Goal: Task Accomplishment & Management: Complete application form

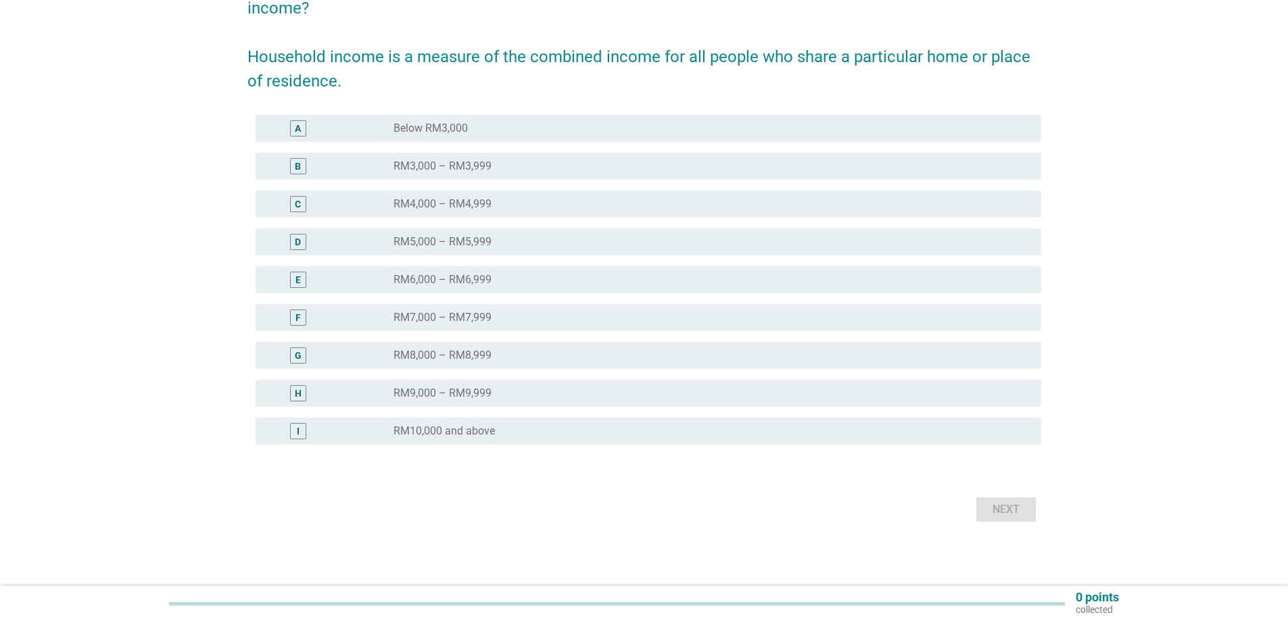
scroll to position [149, 0]
click at [347, 396] on div "H" at bounding box center [329, 393] width 127 height 16
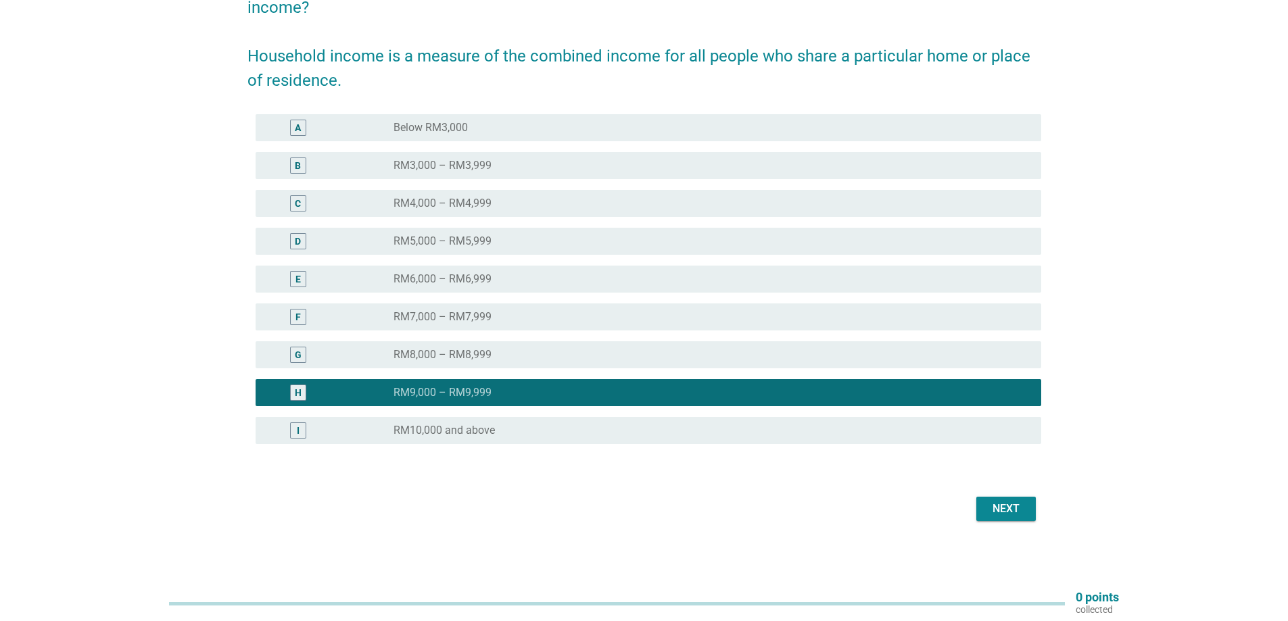
click at [989, 508] on div "Next" at bounding box center [1006, 509] width 38 height 16
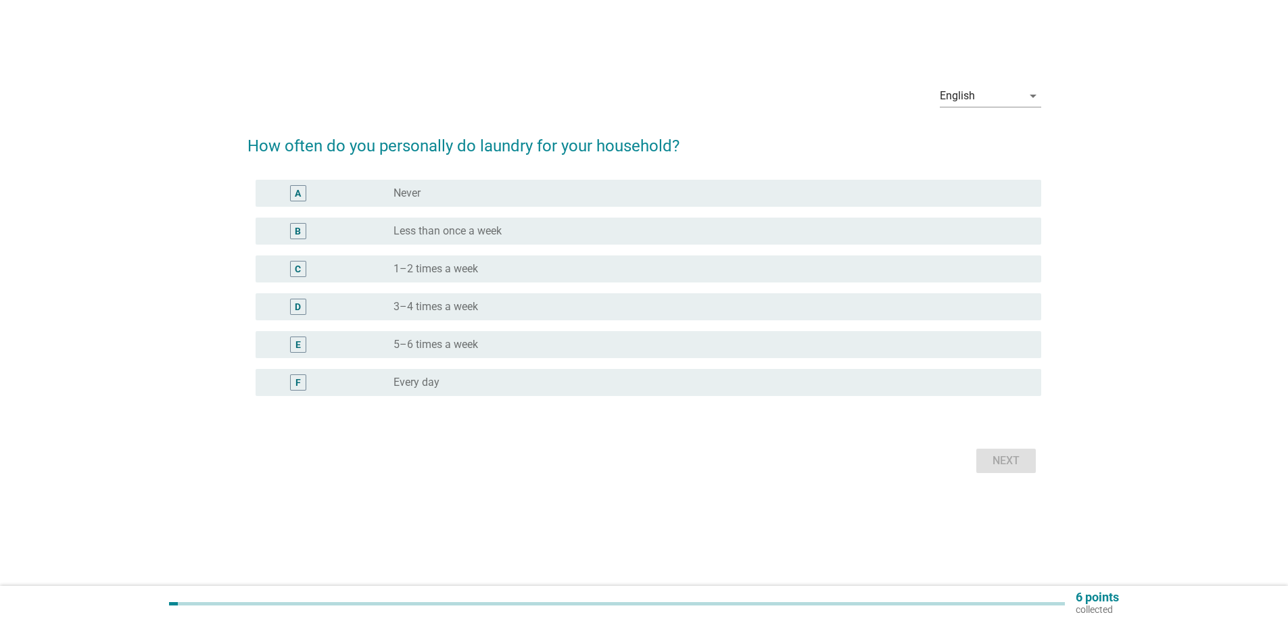
scroll to position [0, 0]
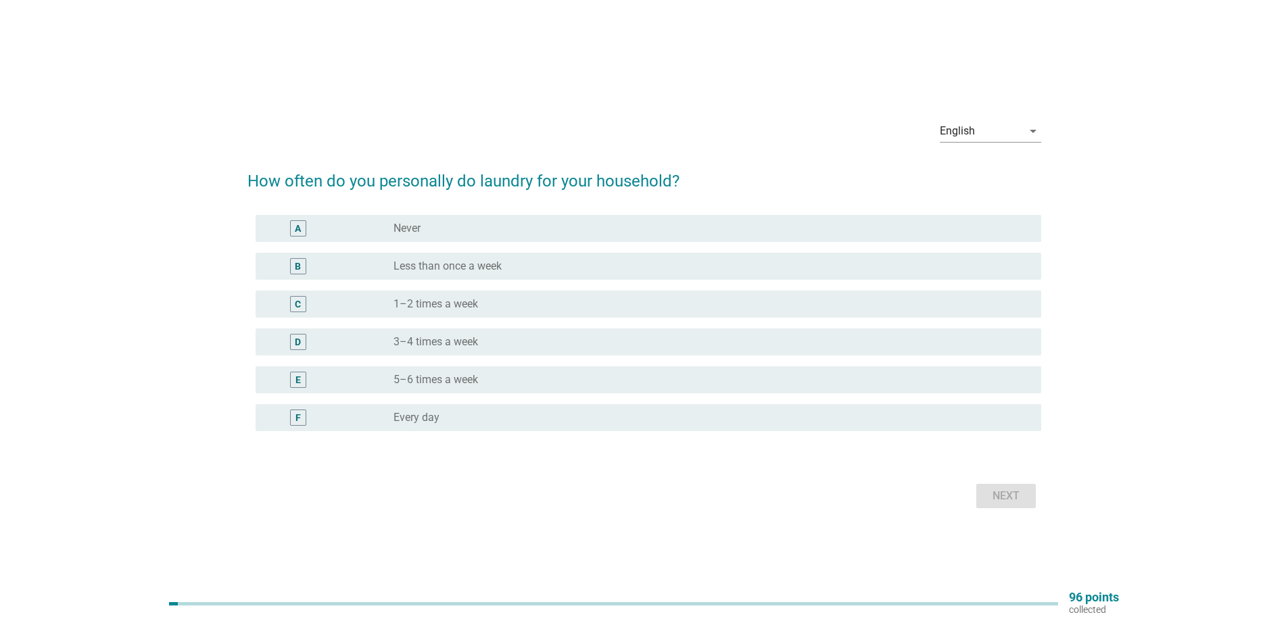
click at [390, 343] on div "D" at bounding box center [329, 342] width 127 height 16
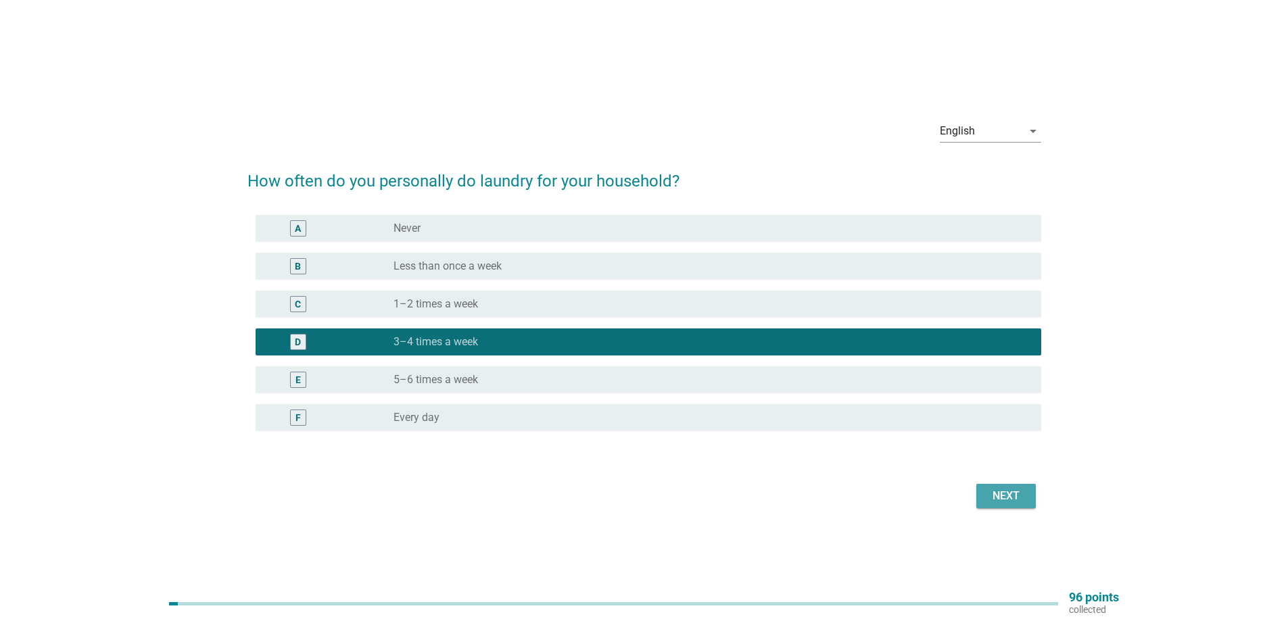
click at [1029, 498] on button "Next" at bounding box center [1005, 496] width 59 height 24
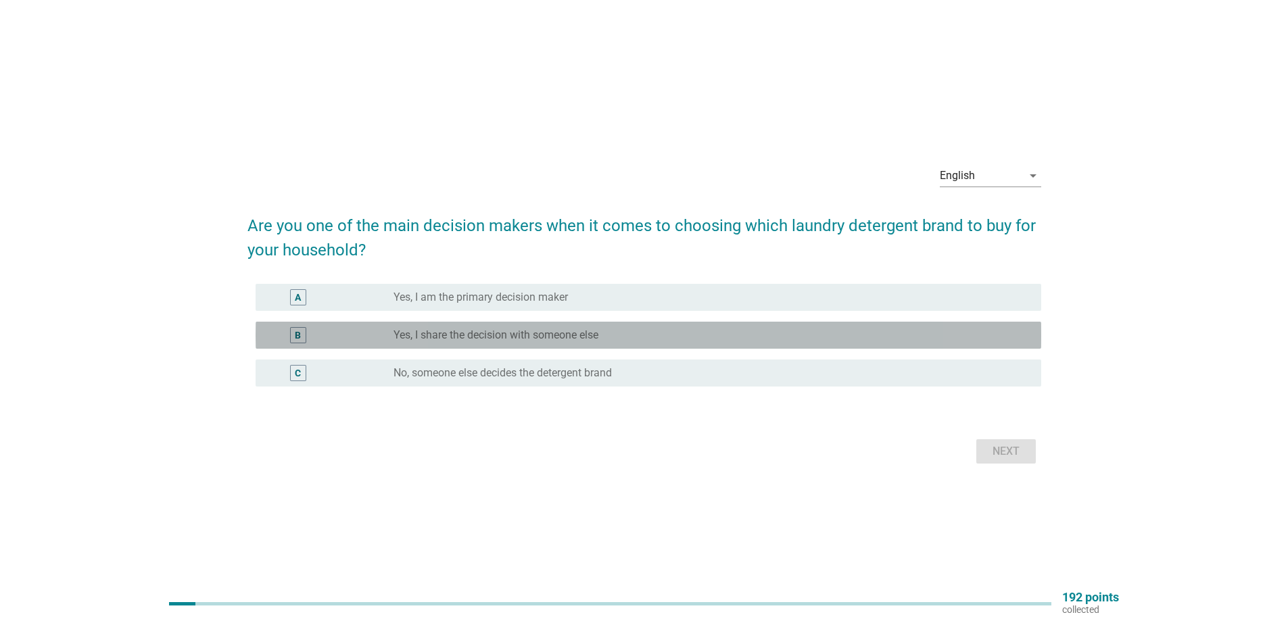
click at [357, 338] on div "B" at bounding box center [329, 335] width 127 height 16
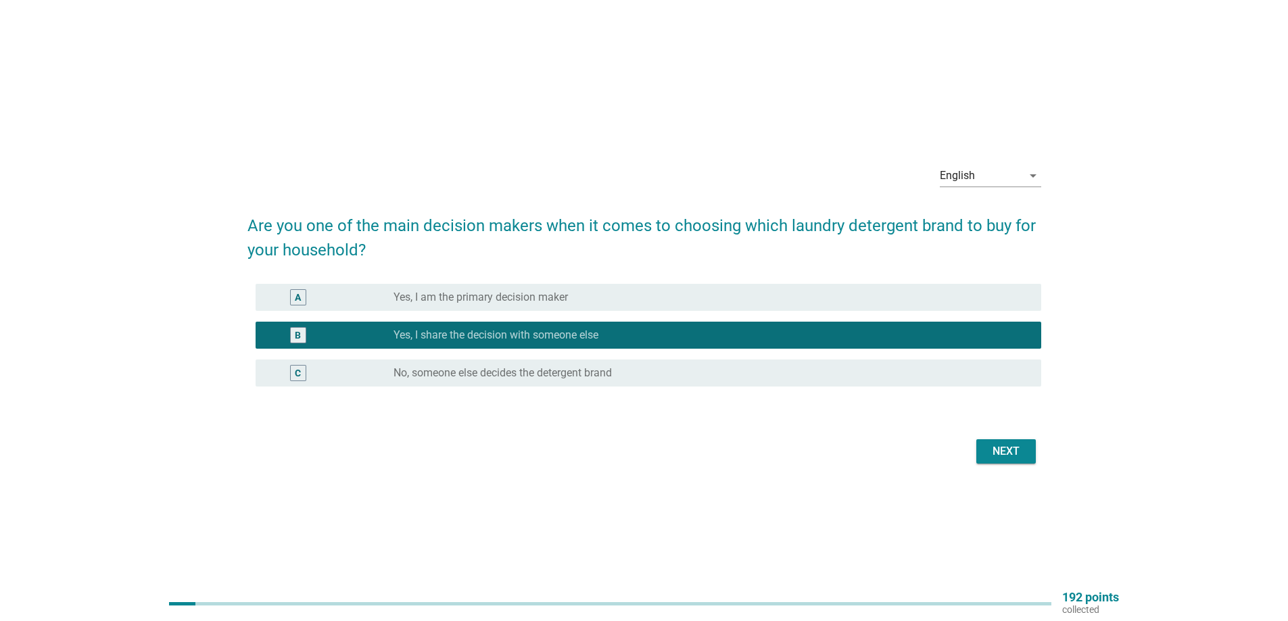
click at [1019, 454] on div "Next" at bounding box center [1006, 451] width 38 height 16
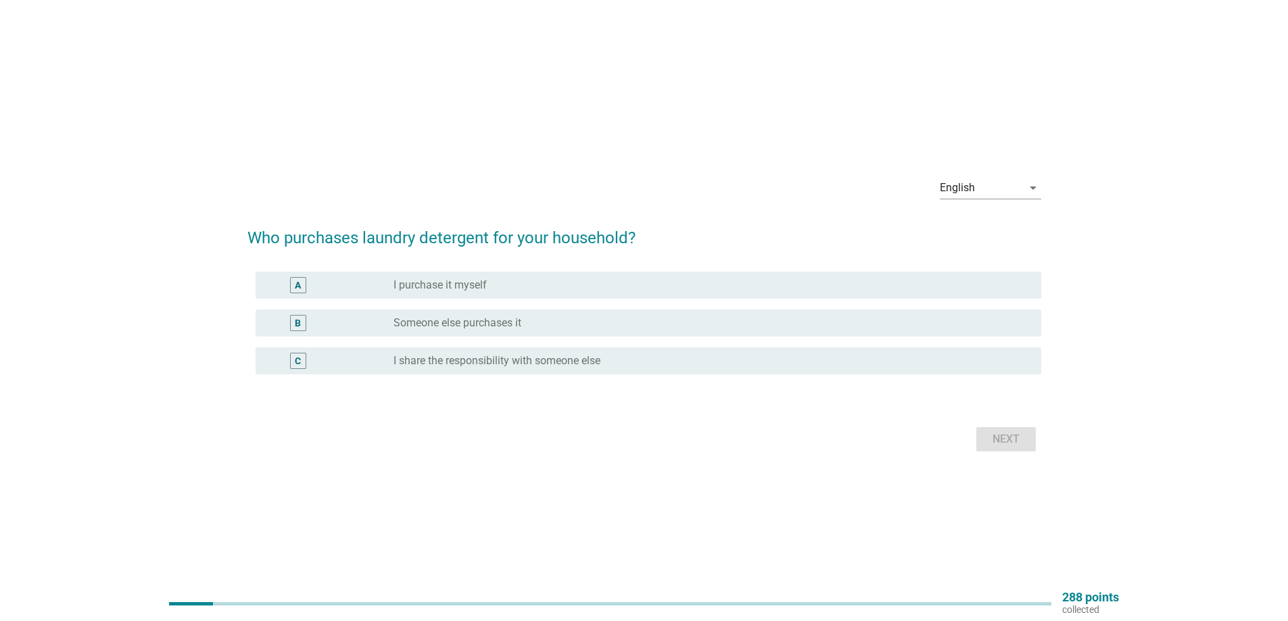
click at [406, 350] on div "C radio_button_unchecked I share the responsibility with someone else" at bounding box center [648, 360] width 785 height 27
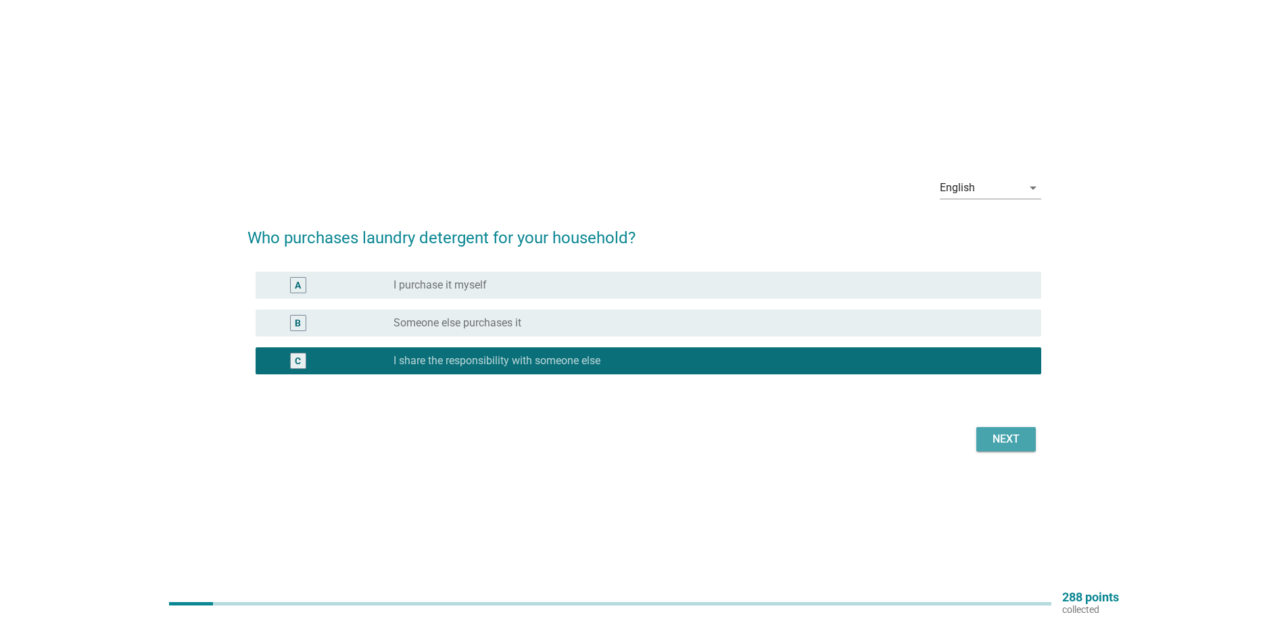
click at [993, 434] on div "Next" at bounding box center [1006, 439] width 38 height 16
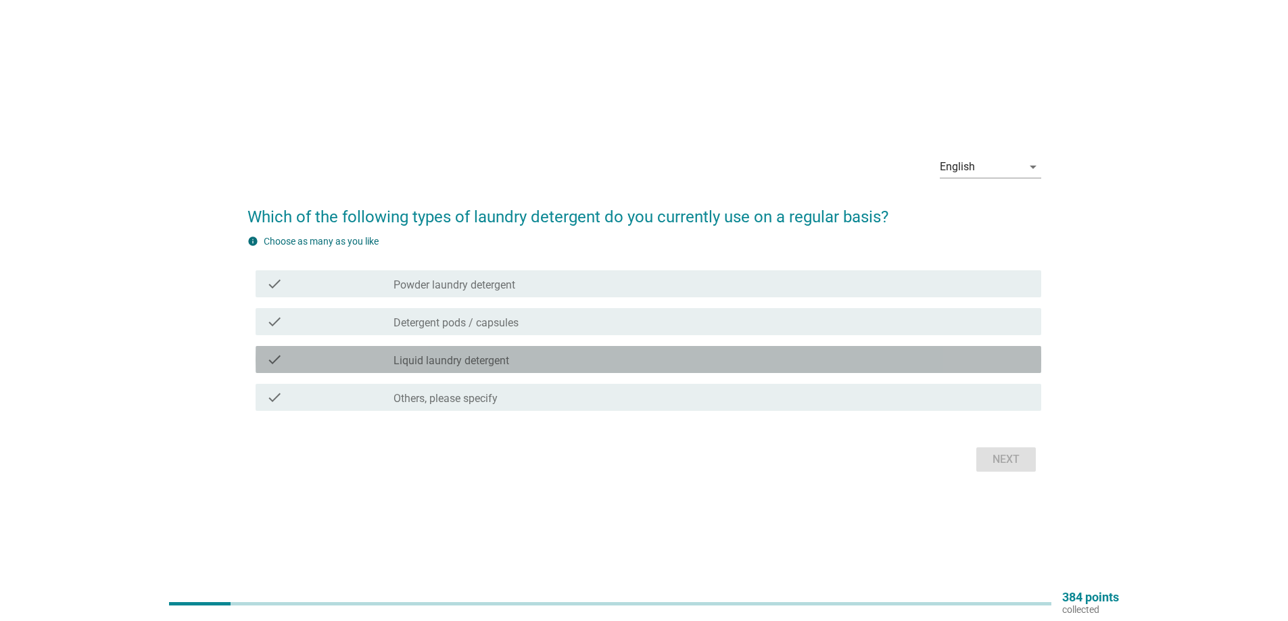
click at [354, 354] on div "check" at bounding box center [329, 360] width 127 height 16
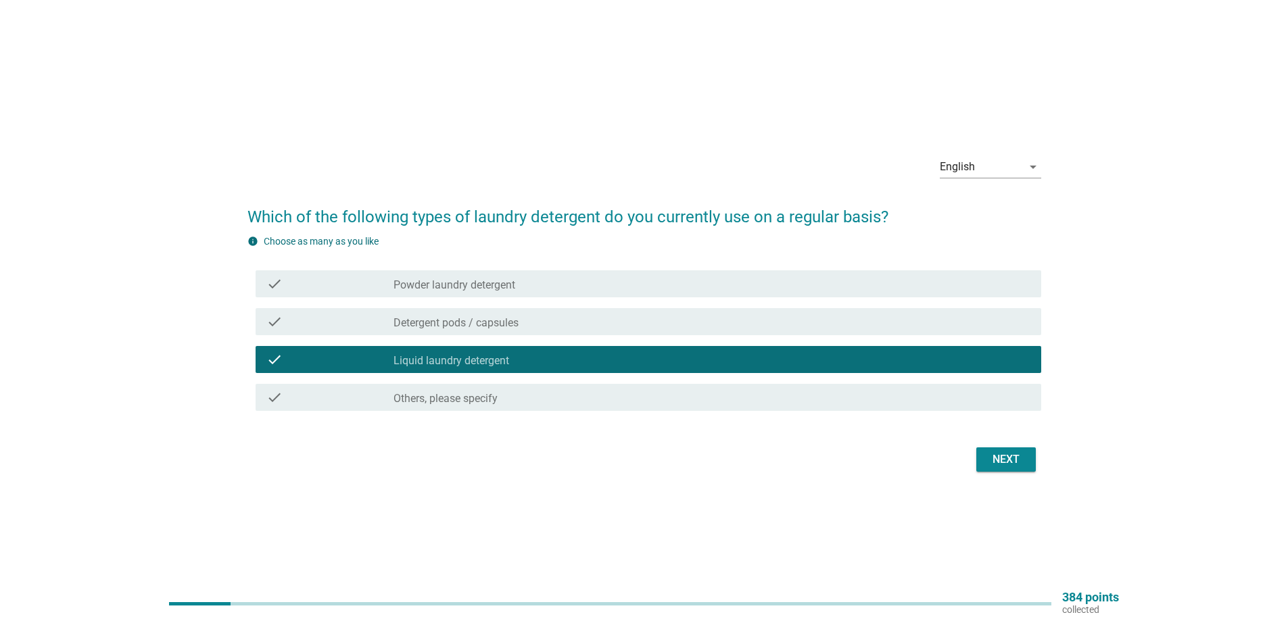
click at [408, 280] on label "Powder laundry detergent" at bounding box center [454, 286] width 122 height 14
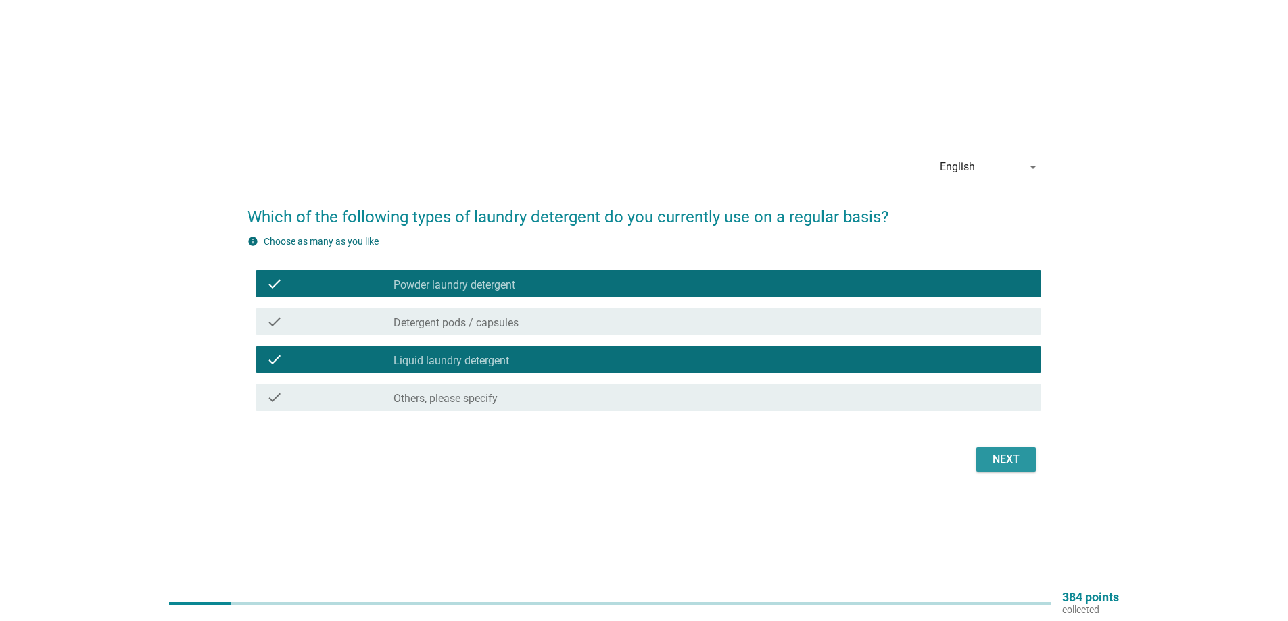
click at [994, 454] on div "Next" at bounding box center [1006, 460] width 38 height 16
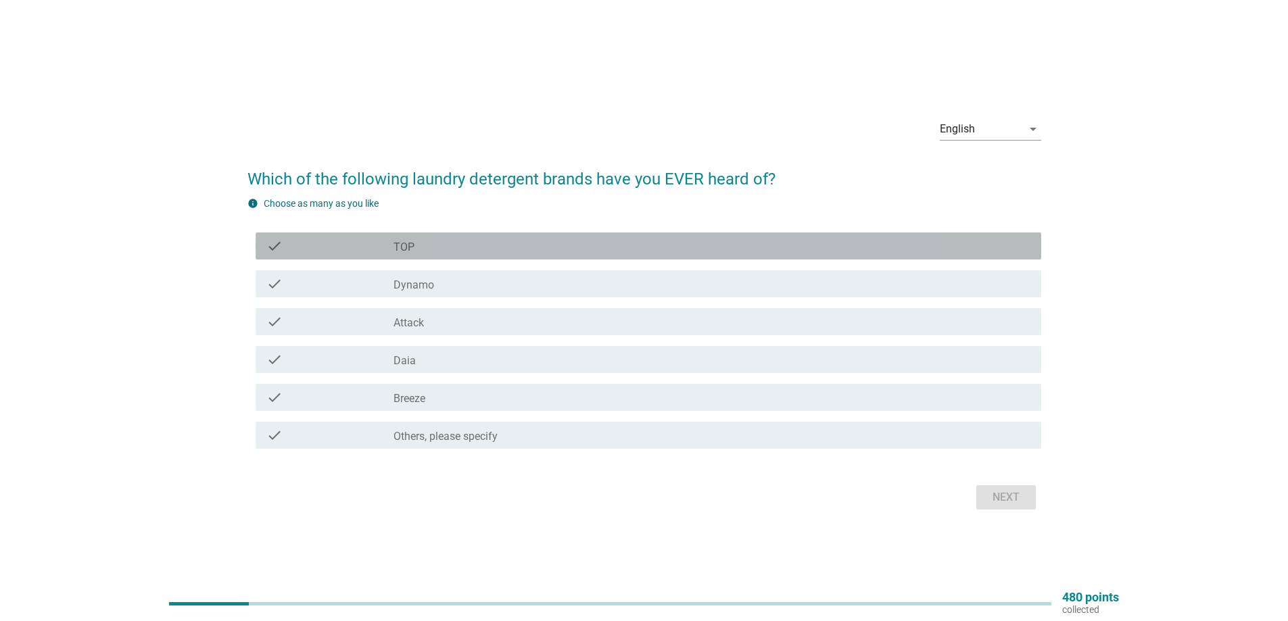
click at [379, 254] on div "check check_box_outline_blank TOP" at bounding box center [648, 246] width 785 height 27
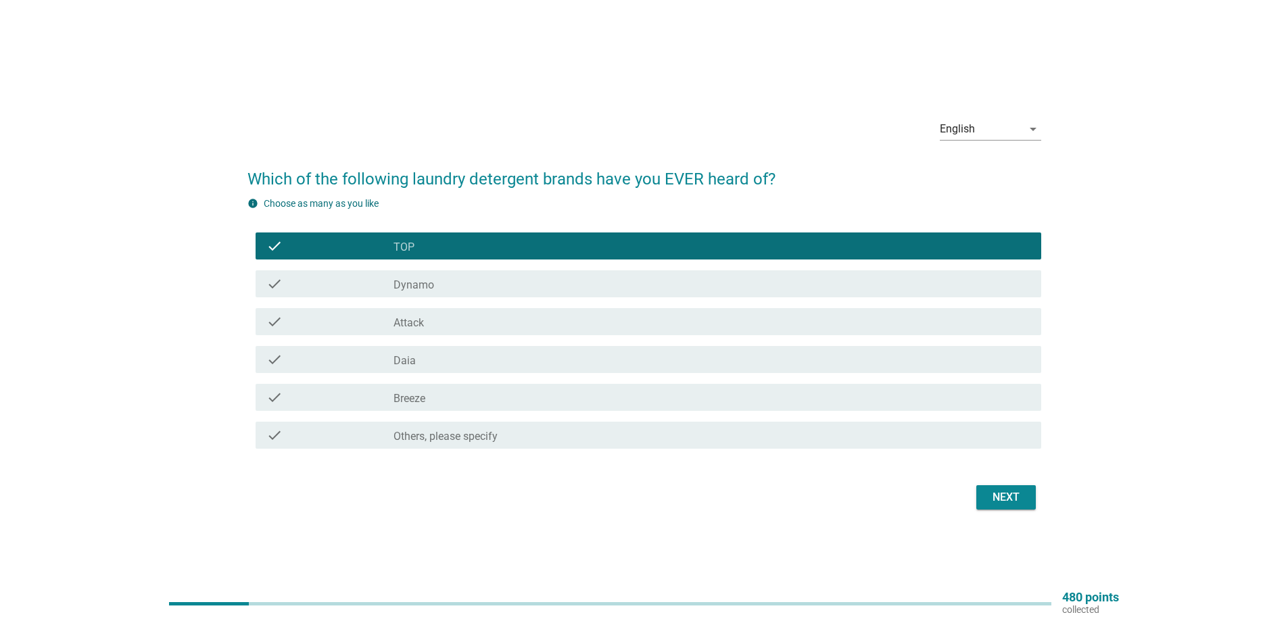
click at [370, 289] on div "check" at bounding box center [329, 284] width 127 height 16
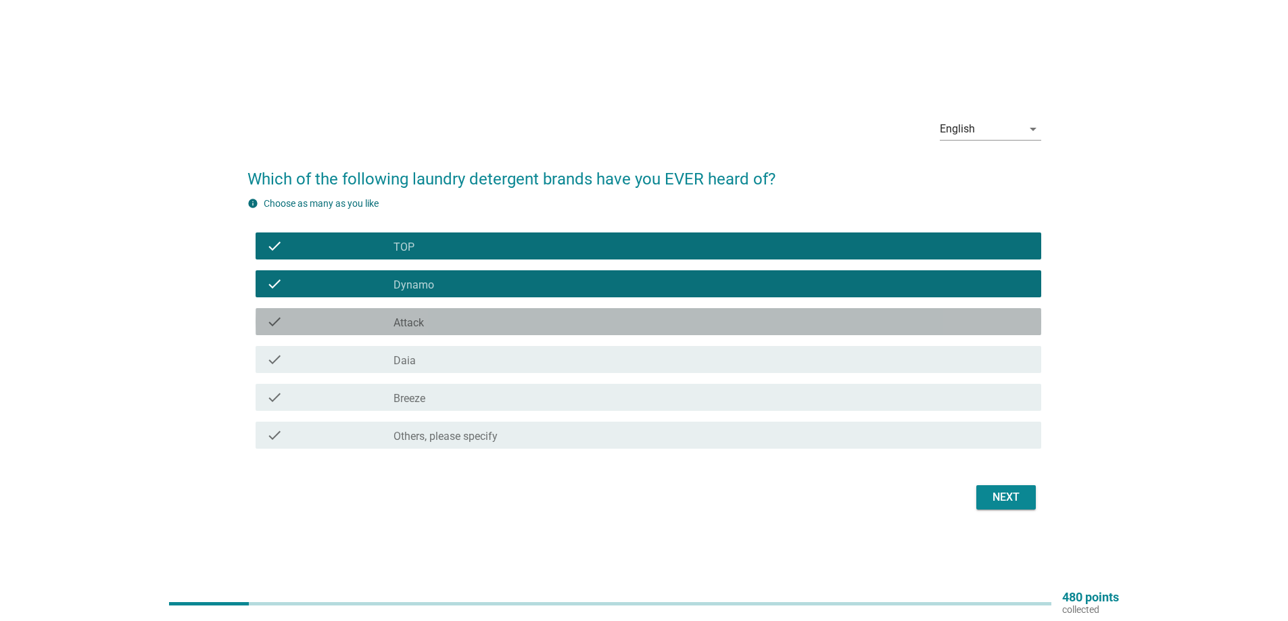
click at [379, 322] on div "check" at bounding box center [329, 322] width 127 height 16
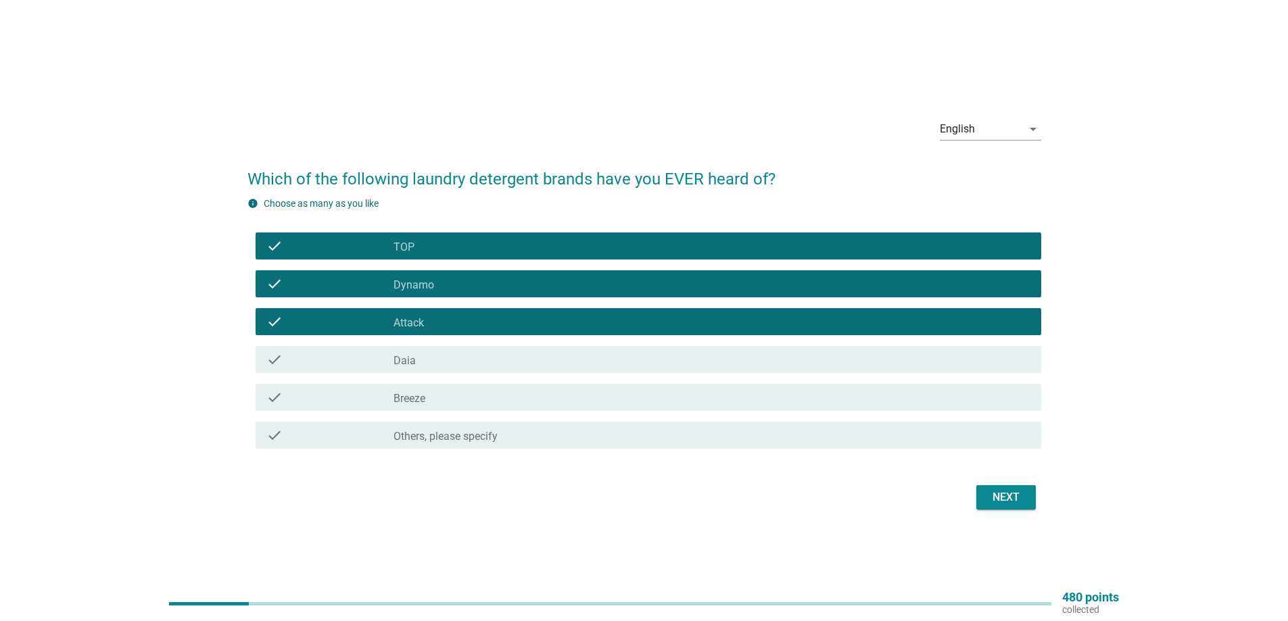
click at [376, 357] on div "check" at bounding box center [329, 360] width 127 height 16
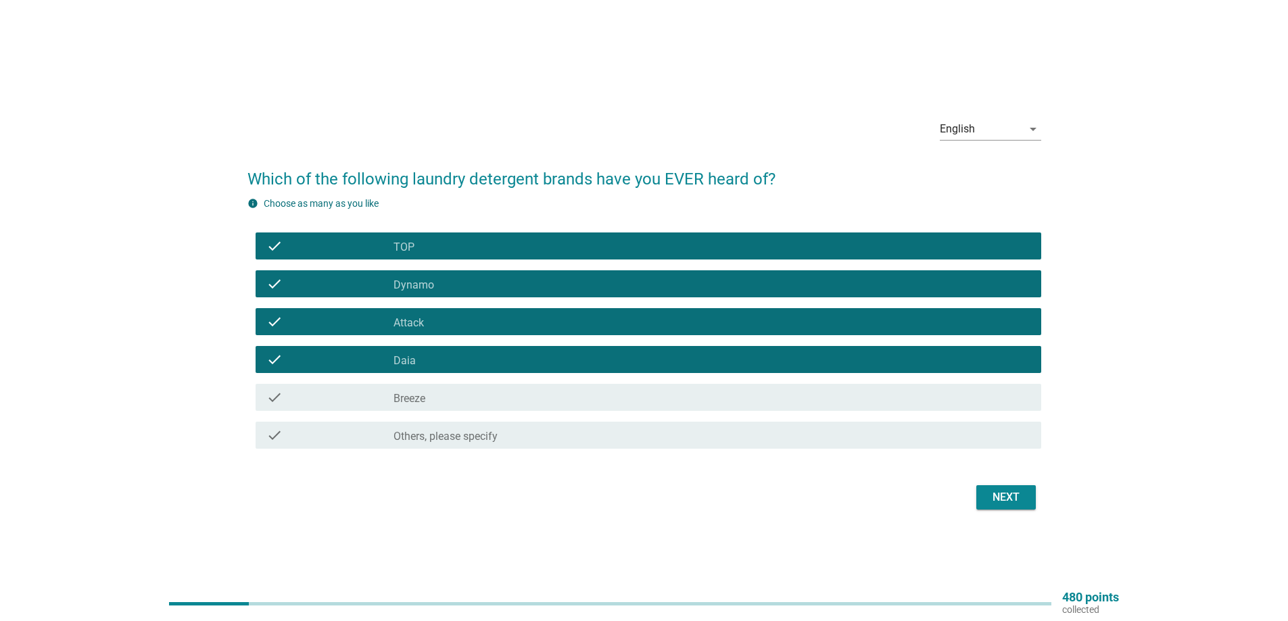
click at [385, 397] on div "check" at bounding box center [329, 397] width 127 height 16
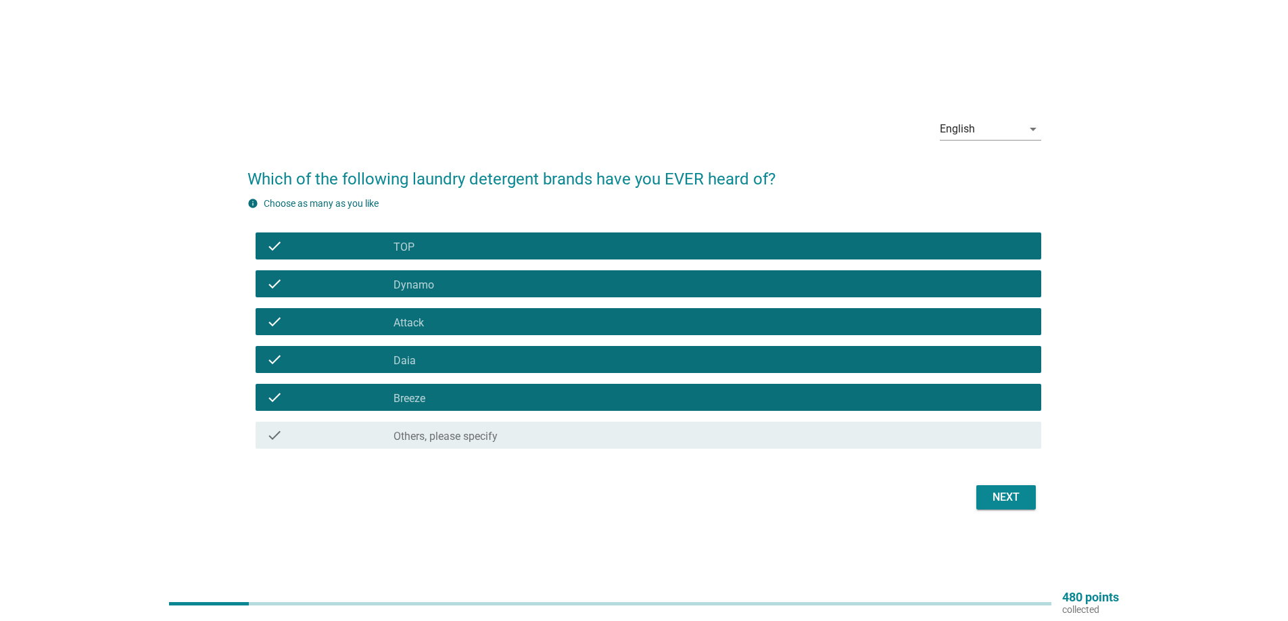
click at [1011, 501] on div "Next" at bounding box center [1006, 497] width 38 height 16
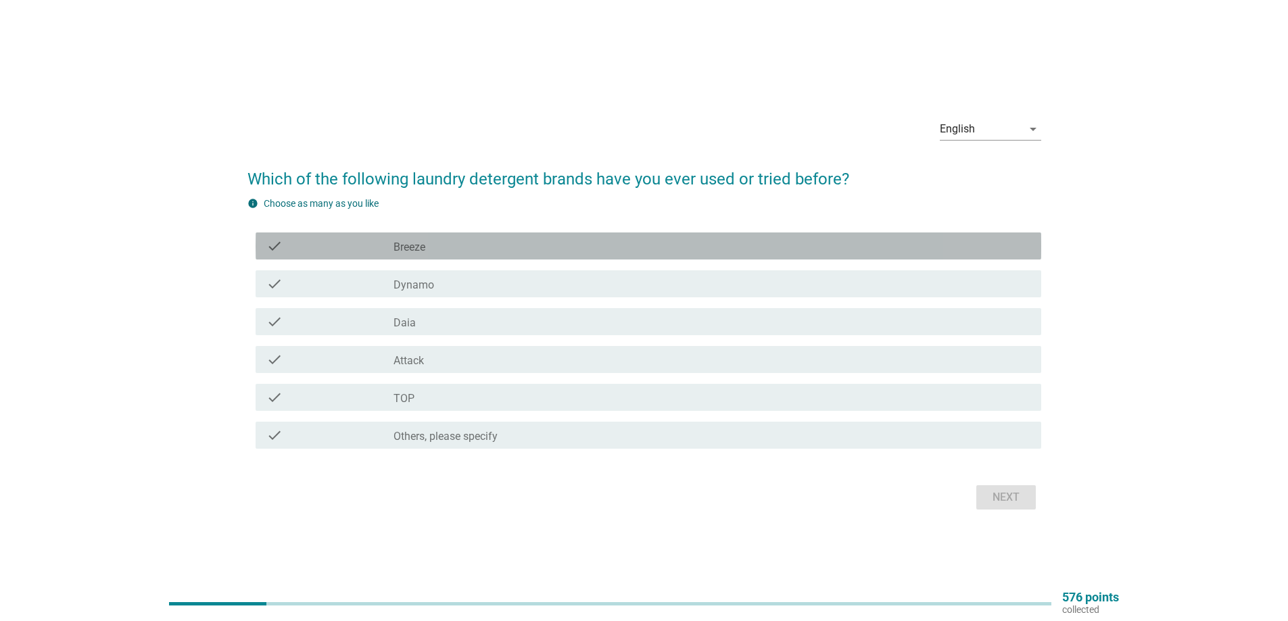
click at [366, 251] on div "check" at bounding box center [329, 246] width 127 height 16
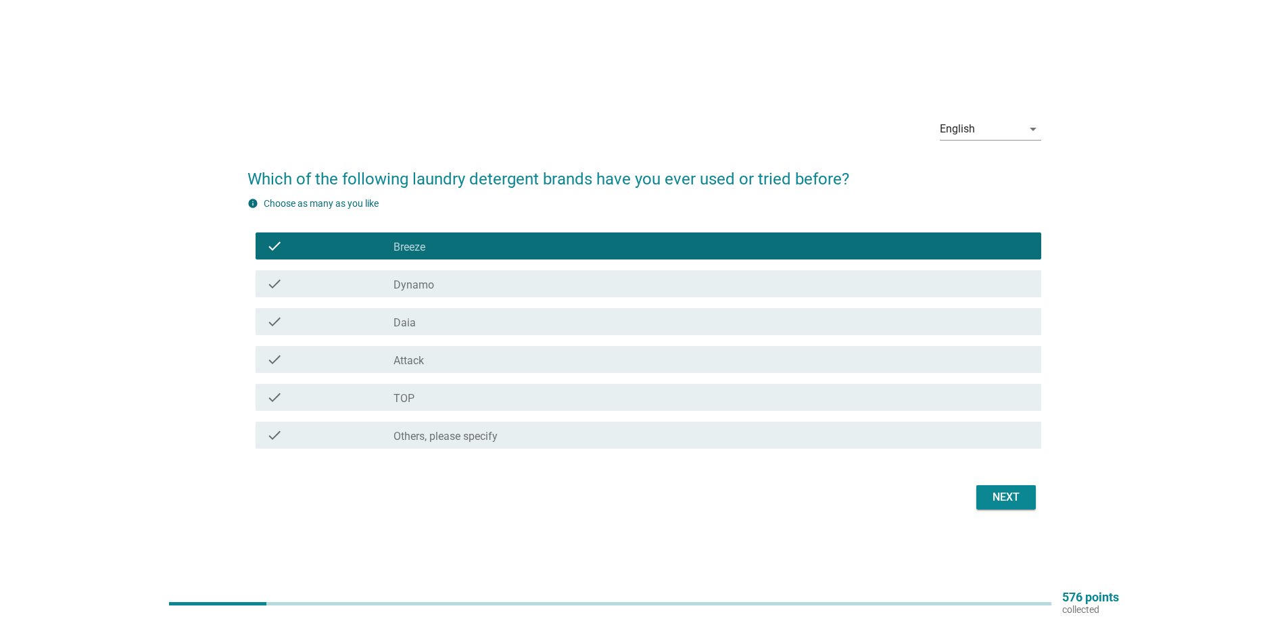
click at [360, 285] on div "check" at bounding box center [329, 284] width 127 height 16
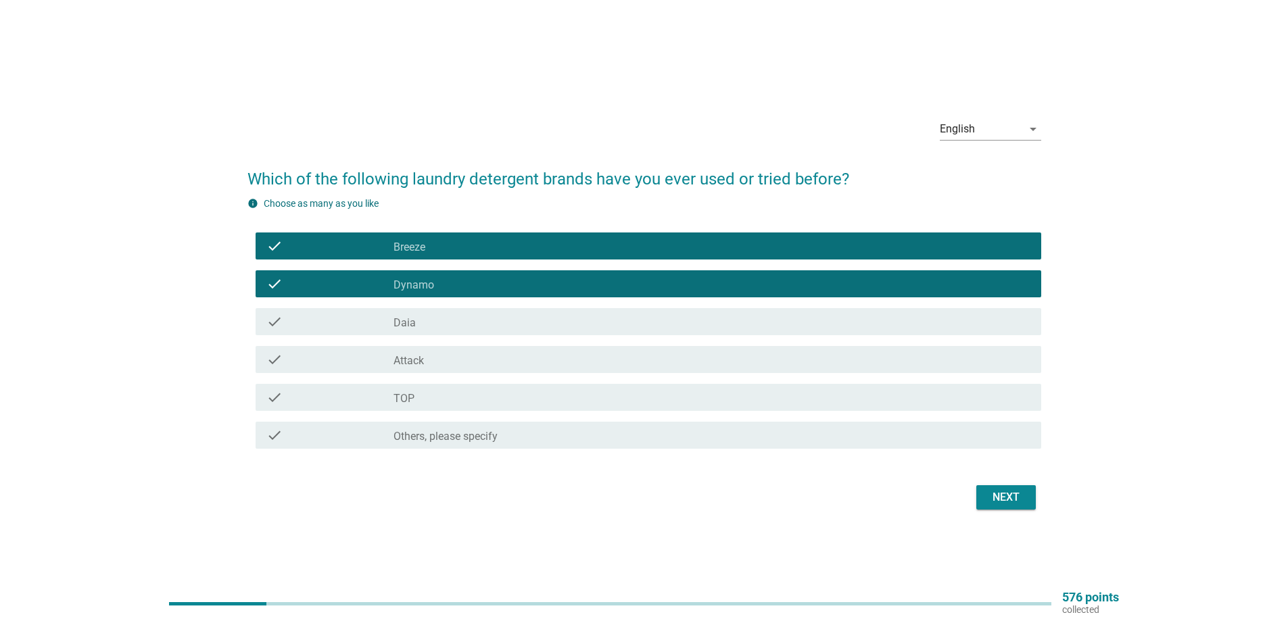
click at [356, 322] on div "check" at bounding box center [329, 322] width 127 height 16
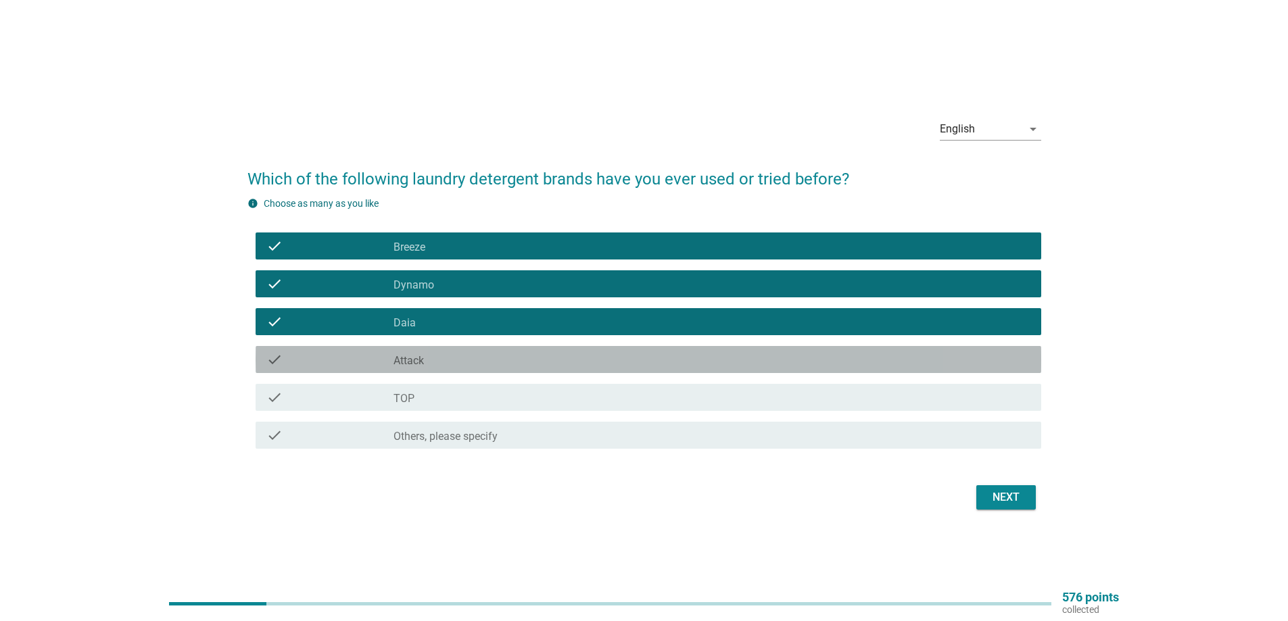
click at [365, 359] on div "check" at bounding box center [329, 360] width 127 height 16
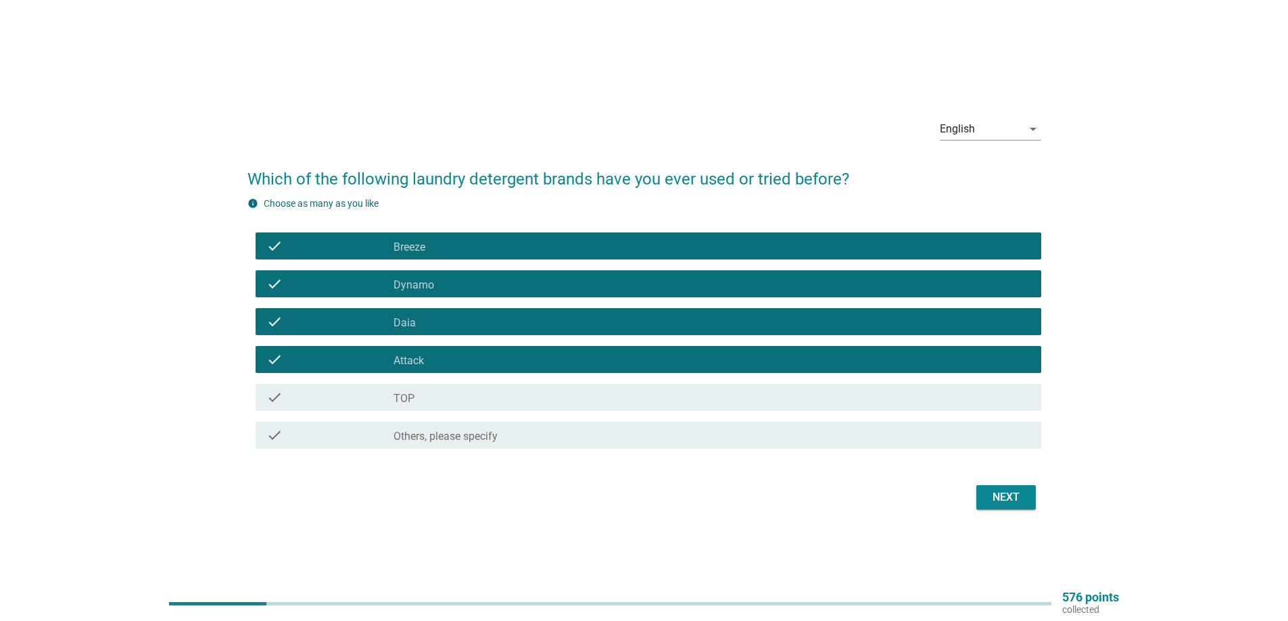
click at [376, 403] on div "check" at bounding box center [329, 397] width 127 height 16
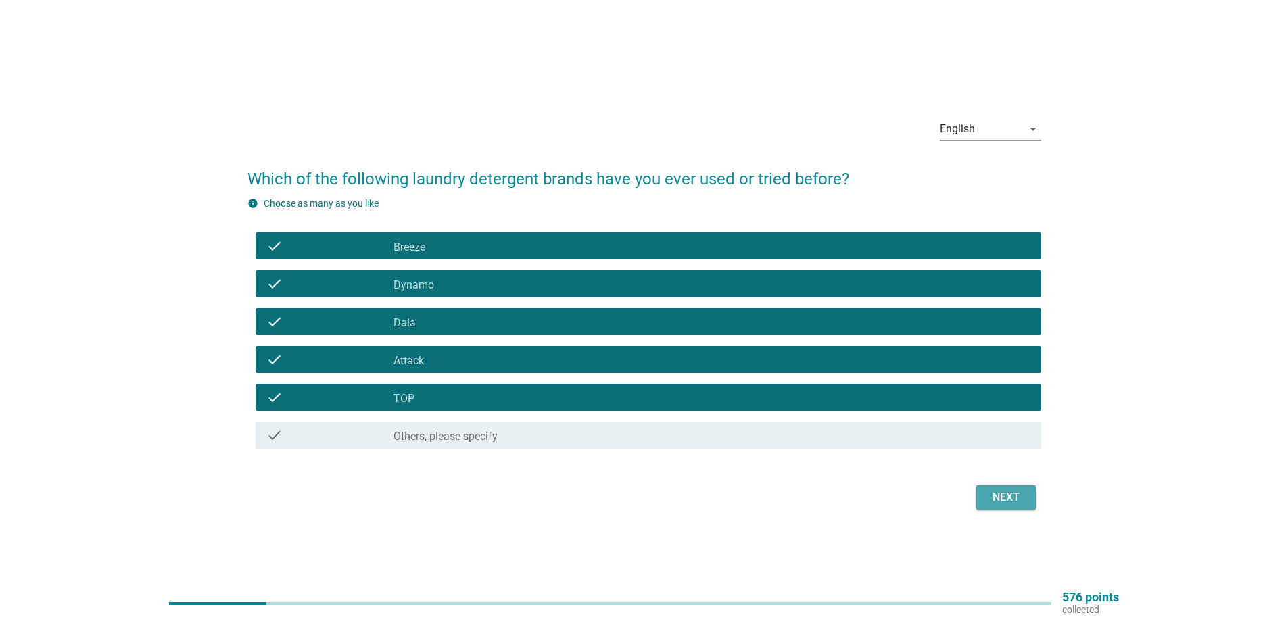
click at [1019, 506] on button "Next" at bounding box center [1005, 497] width 59 height 24
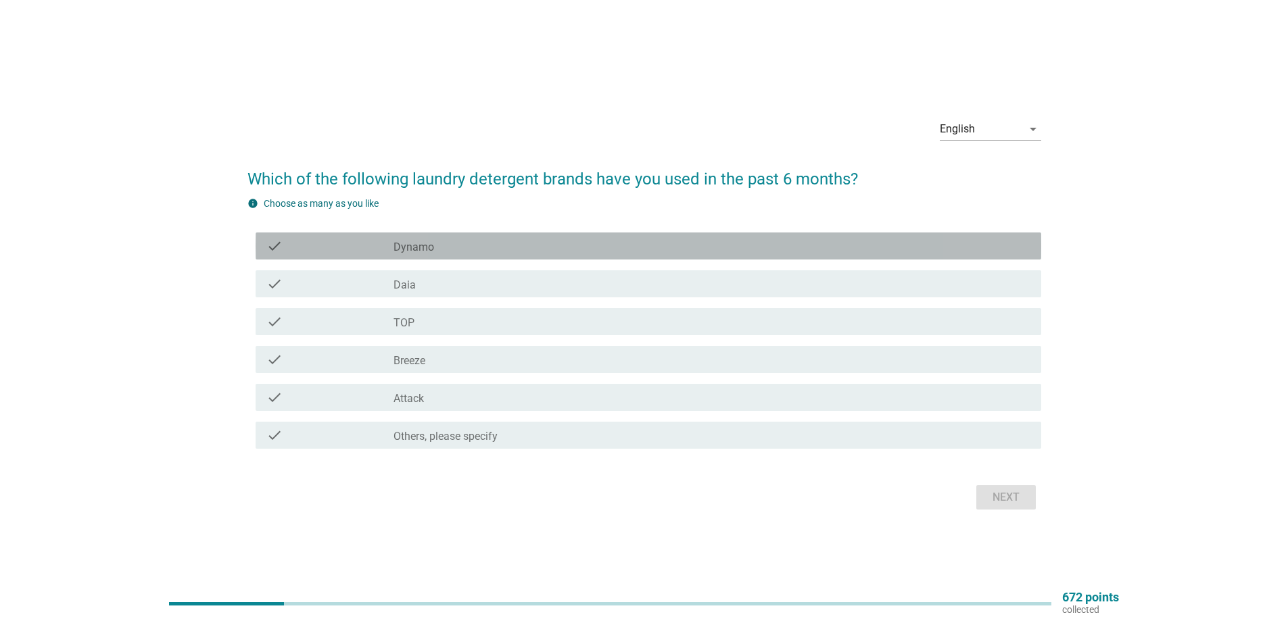
click at [354, 249] on div "check" at bounding box center [329, 246] width 127 height 16
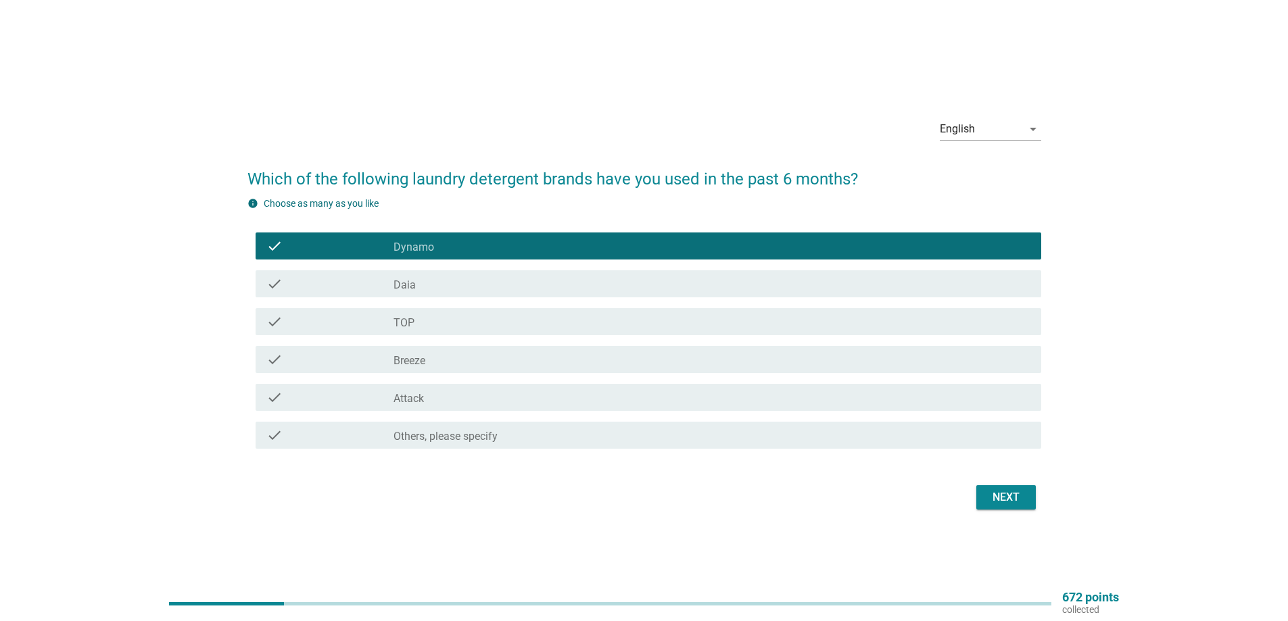
click at [370, 327] on div "check" at bounding box center [329, 322] width 127 height 16
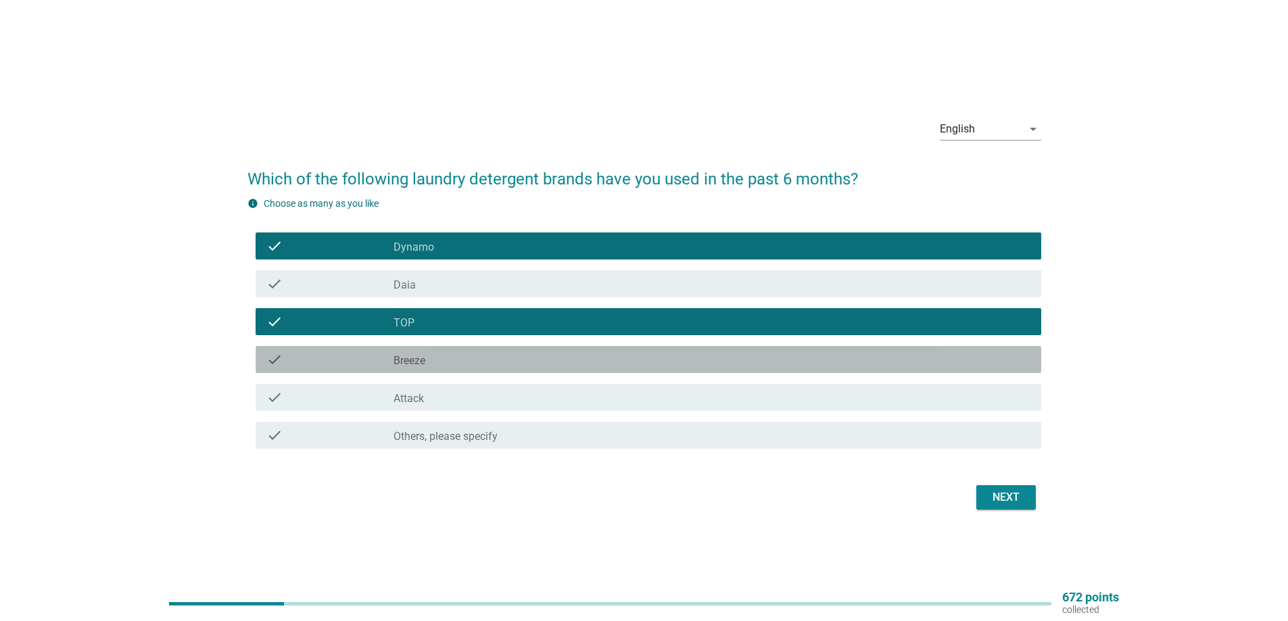
click at [379, 360] on div "check" at bounding box center [329, 360] width 127 height 16
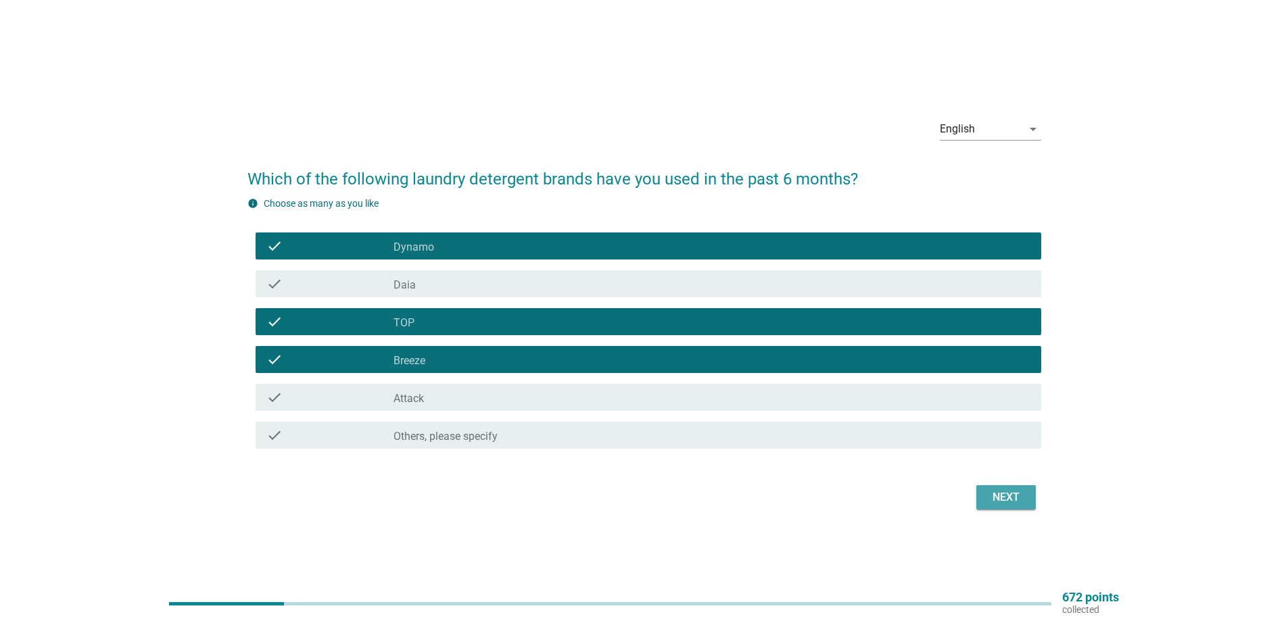
click at [996, 491] on div "Next" at bounding box center [1006, 497] width 38 height 16
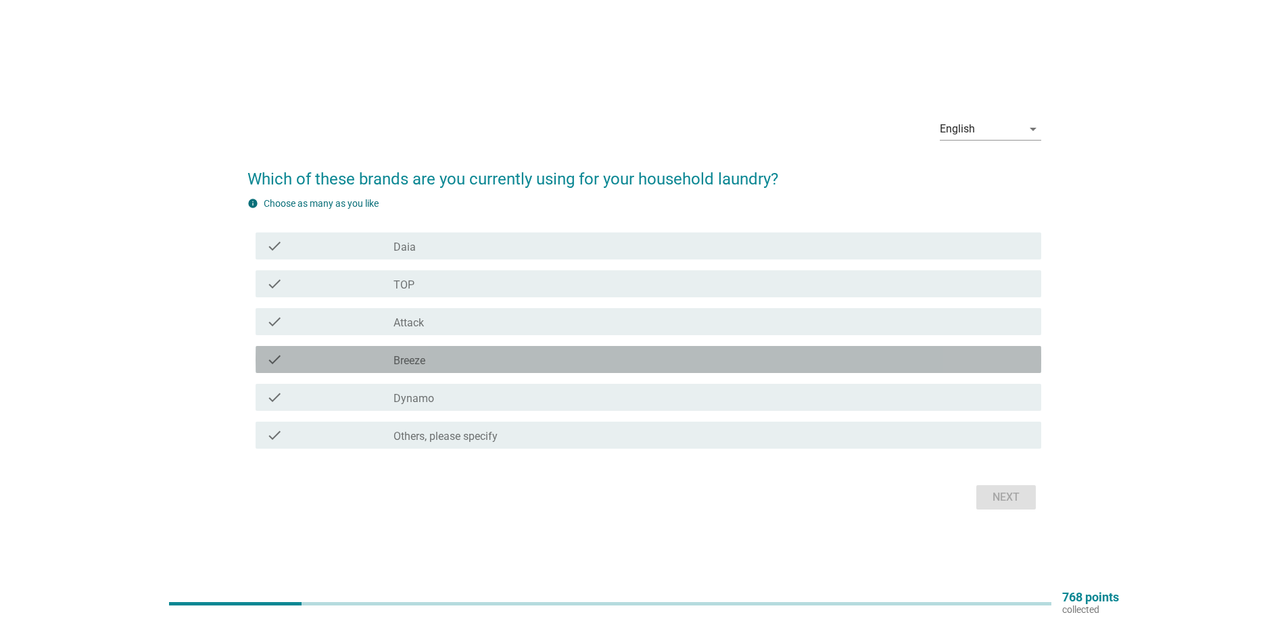
click at [372, 349] on div "check check_box Breeze" at bounding box center [648, 359] width 785 height 27
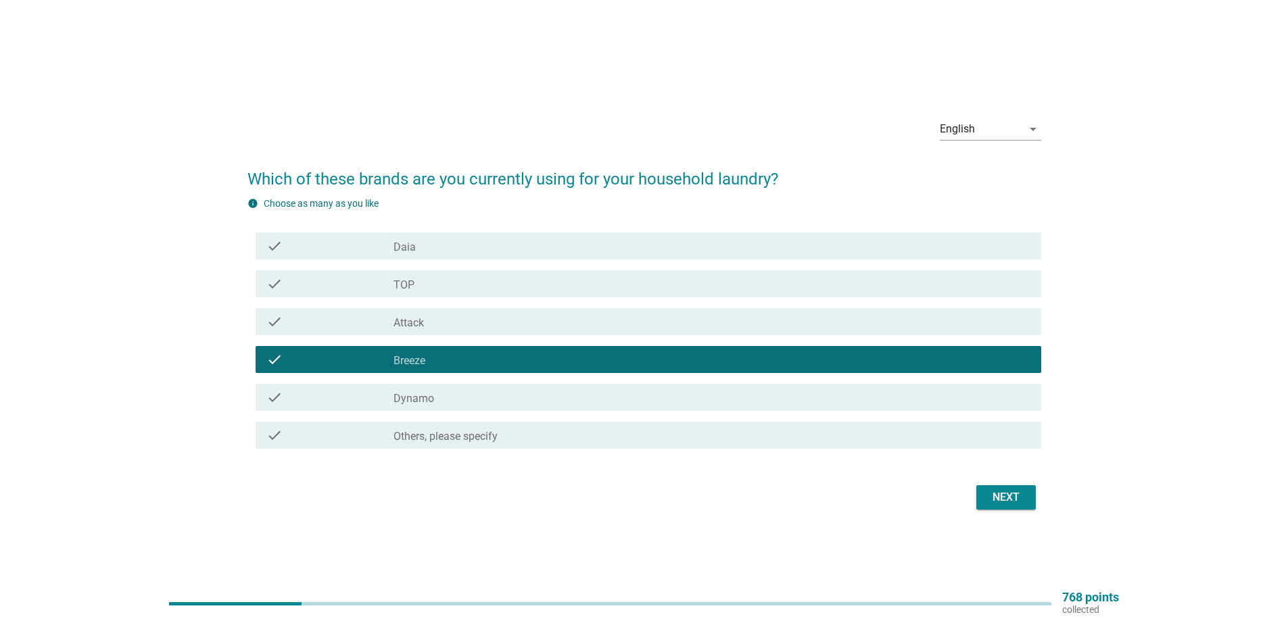
click at [1000, 490] on div "Next" at bounding box center [1006, 497] width 38 height 16
